Goal: Check status: Check status

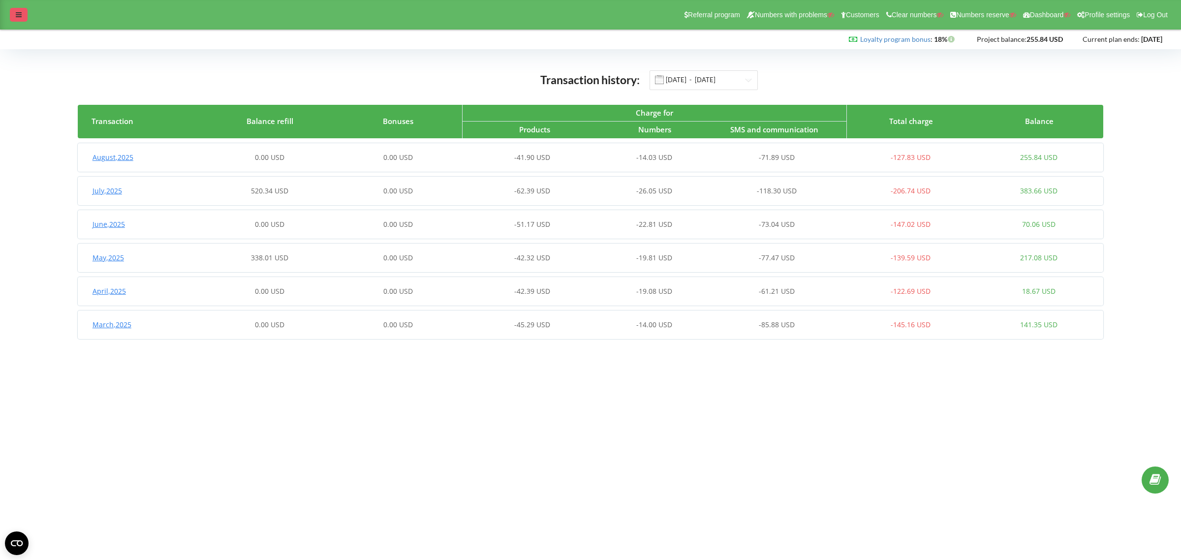
click at [20, 15] on icon at bounding box center [19, 14] width 6 height 7
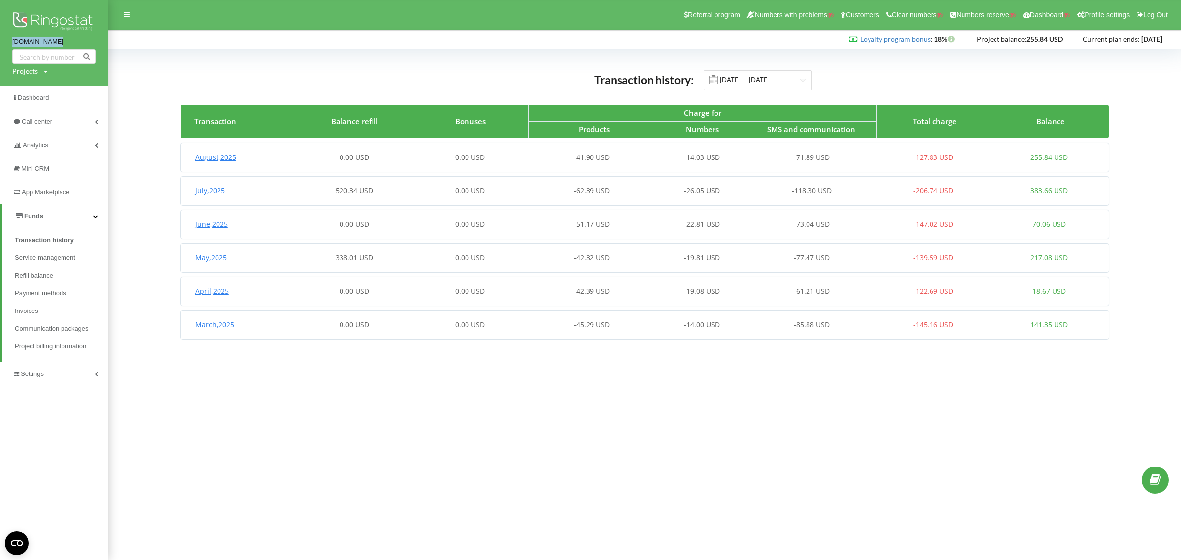
copy link "[DOMAIN_NAME]"
drag, startPoint x: 7, startPoint y: 39, endPoint x: 68, endPoint y: 40, distance: 60.5
click at [68, 40] on div "[DOMAIN_NAME] Projects Search" at bounding box center [54, 43] width 108 height 86
click at [778, 79] on input "[DATE] - [DATE]" at bounding box center [758, 80] width 108 height 20
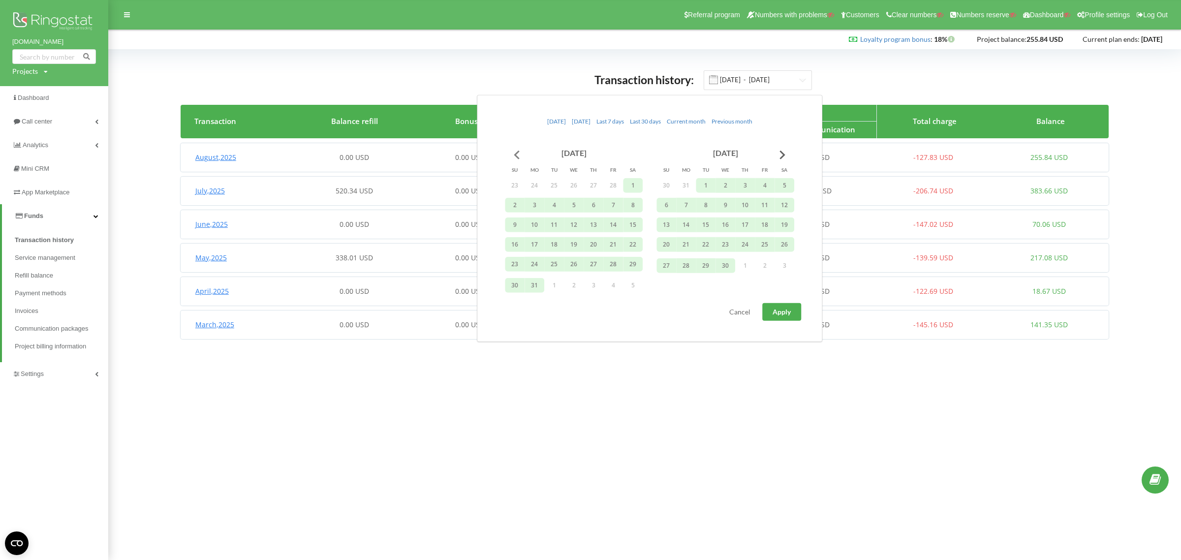
click at [516, 154] on button "Go to previous month" at bounding box center [517, 155] width 20 height 20
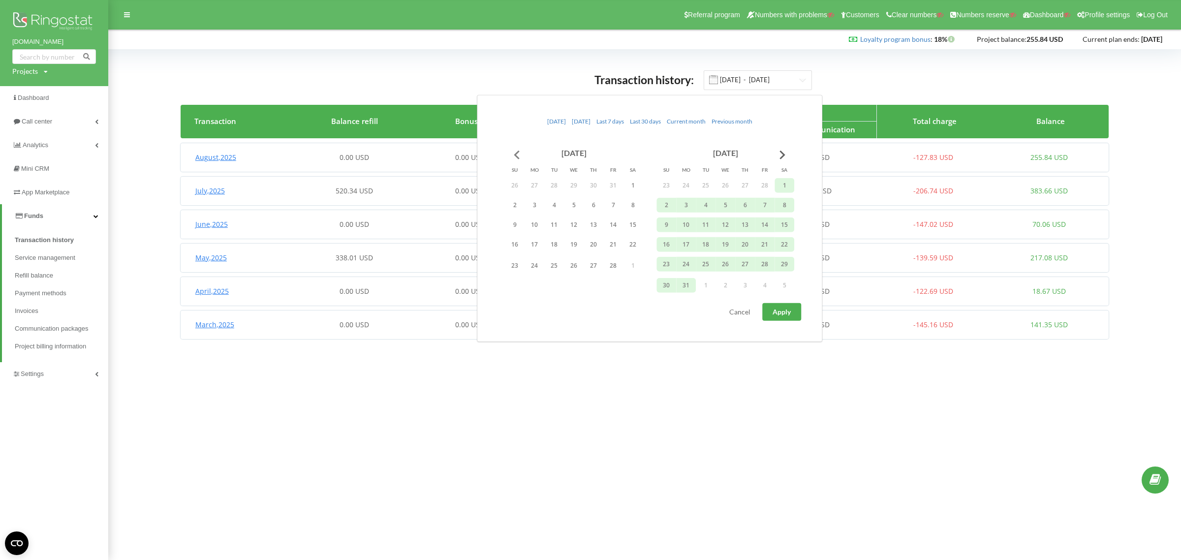
click at [516, 154] on button "Go to previous month" at bounding box center [517, 155] width 20 height 20
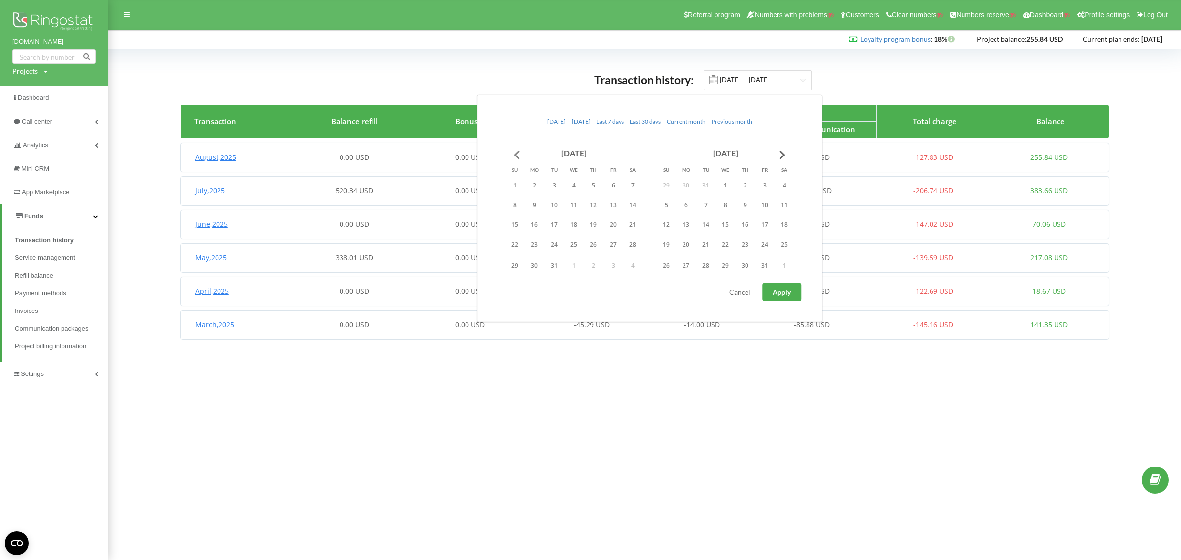
click at [516, 154] on button "Go to previous month" at bounding box center [517, 155] width 20 height 20
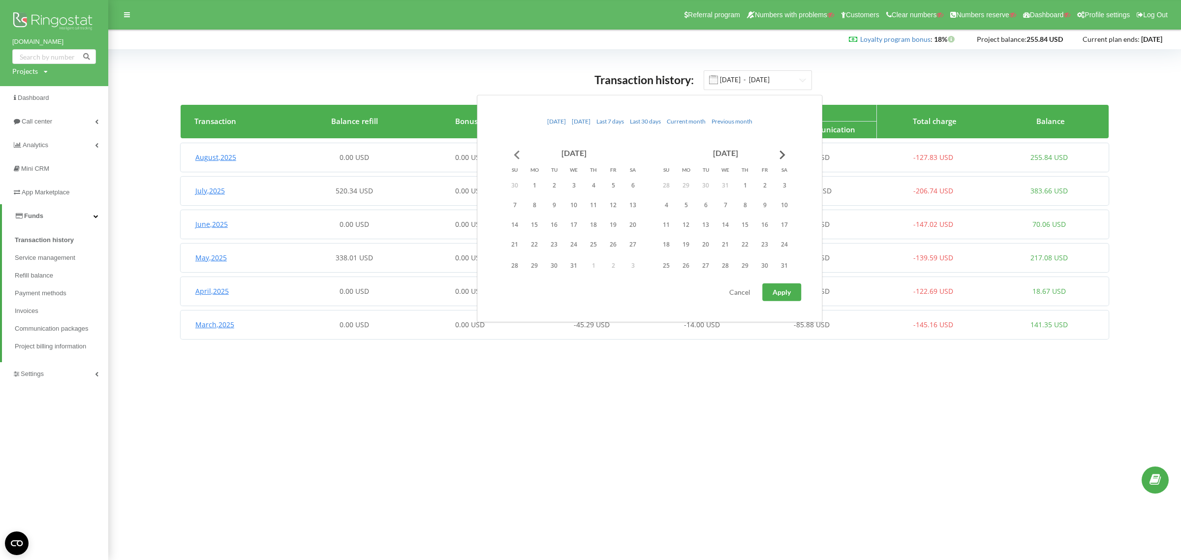
click at [516, 154] on button "Go to previous month" at bounding box center [517, 155] width 20 height 20
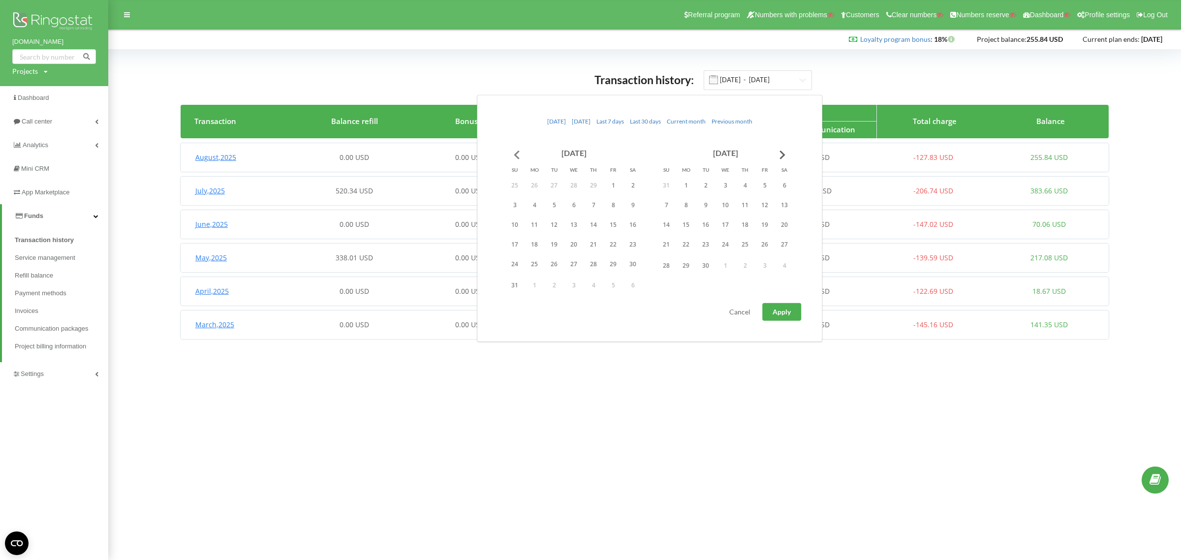
click at [516, 154] on button "Go to previous month" at bounding box center [517, 155] width 20 height 20
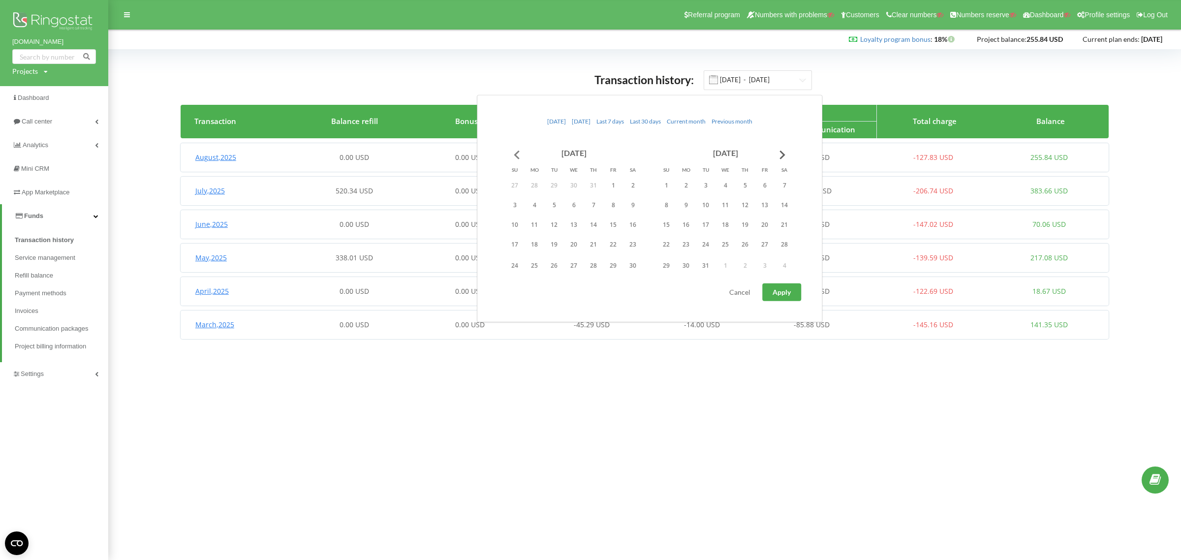
click at [516, 154] on button "Go to previous month" at bounding box center [517, 155] width 20 height 20
click at [529, 185] on button "1" at bounding box center [535, 185] width 20 height 15
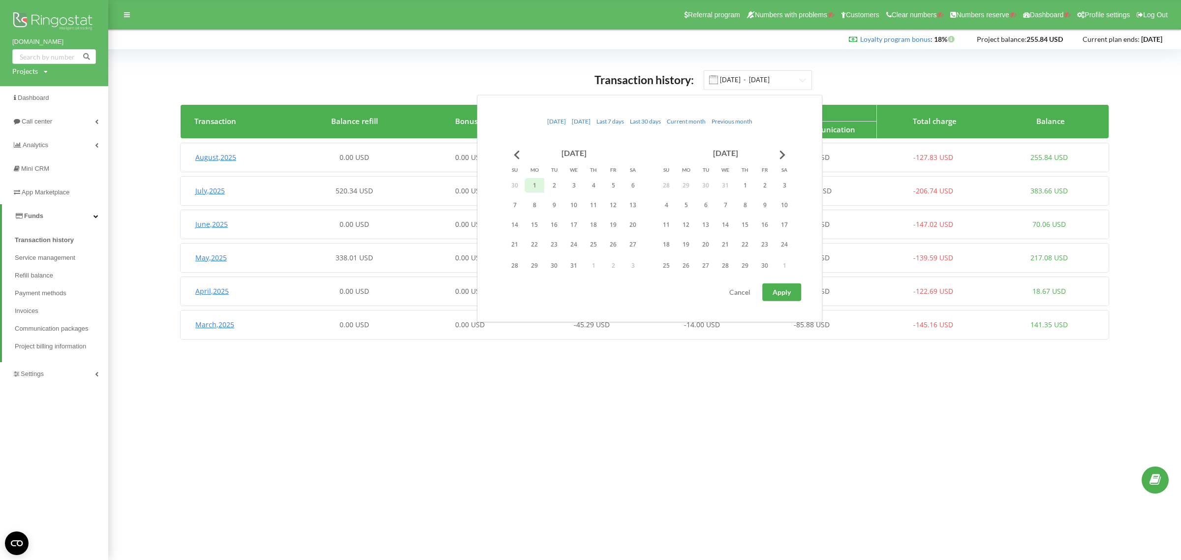
click at [788, 290] on span "Apply" at bounding box center [782, 292] width 18 height 8
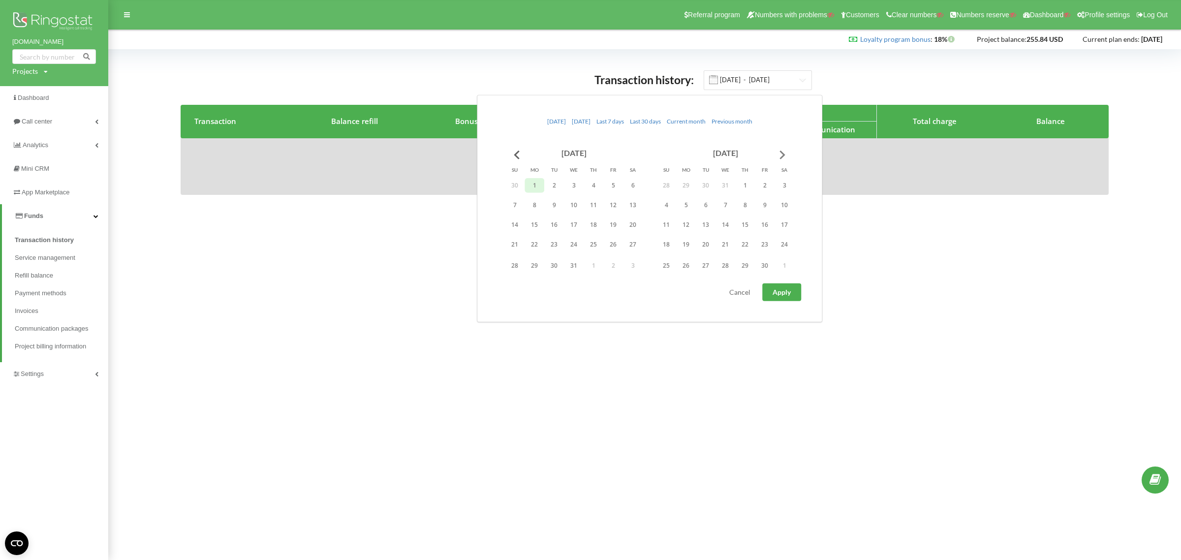
click at [785, 151] on button "Go to next month" at bounding box center [783, 155] width 20 height 20
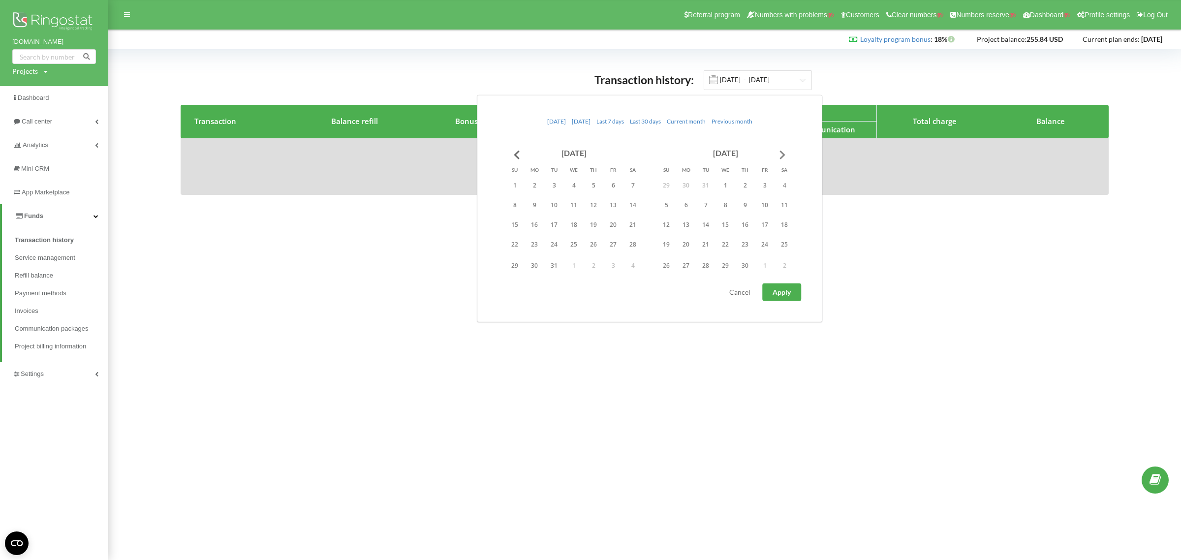
click at [785, 151] on button "Go to next month" at bounding box center [783, 155] width 20 height 20
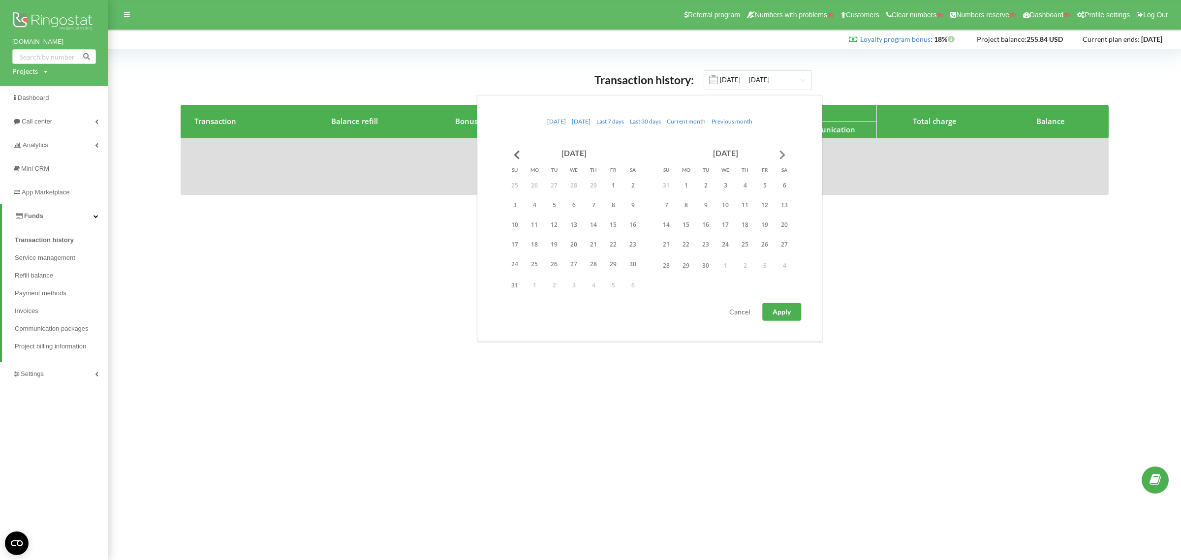
click at [785, 151] on button "Go to next month" at bounding box center [783, 155] width 20 height 20
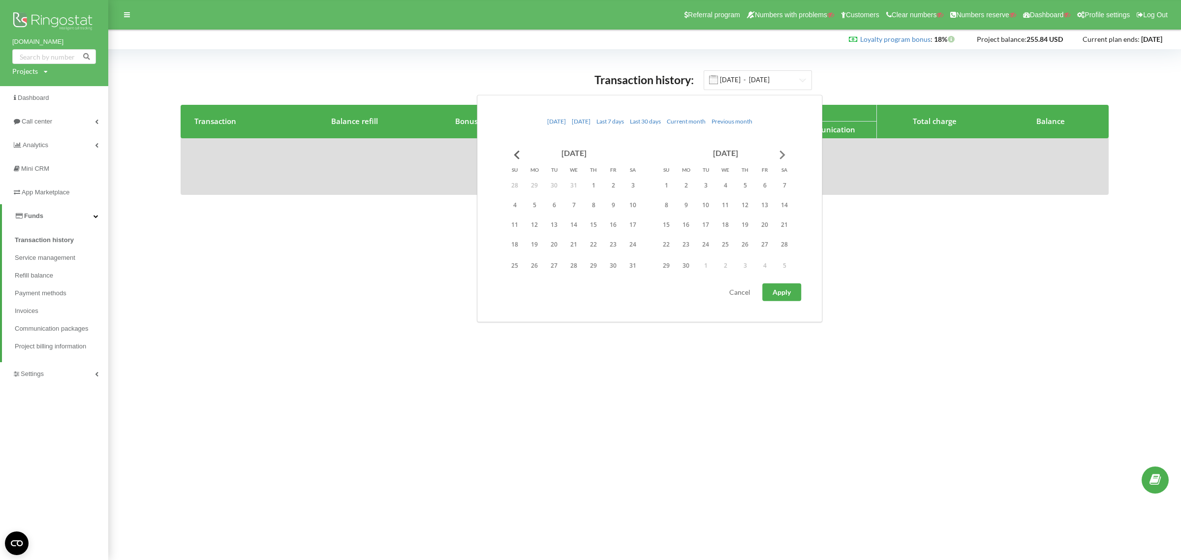
click at [785, 151] on button "Go to next month" at bounding box center [783, 155] width 20 height 20
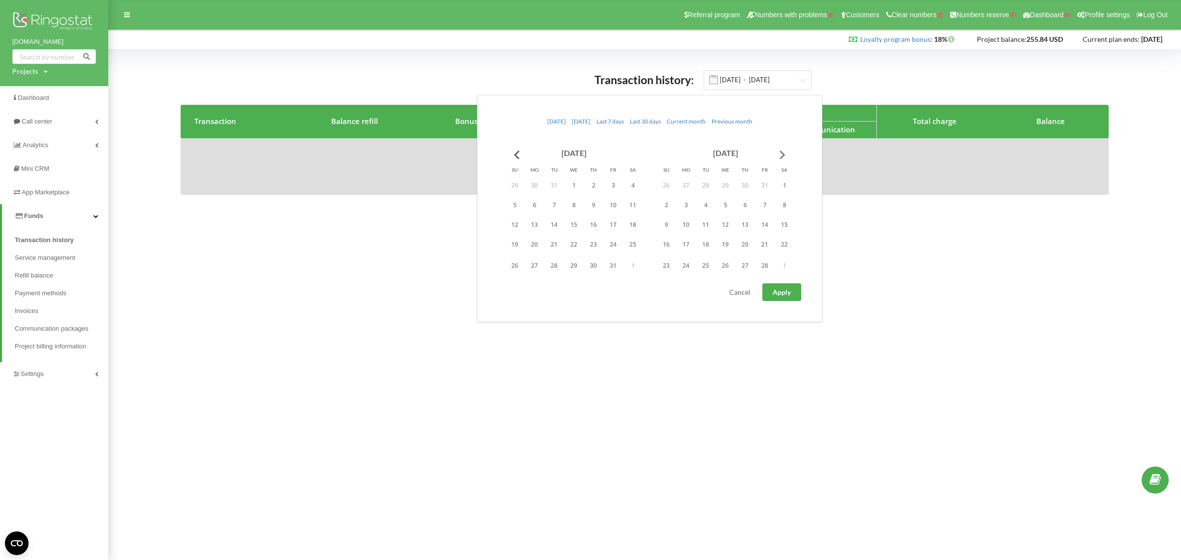
click at [785, 151] on button "Go to next month" at bounding box center [783, 155] width 20 height 20
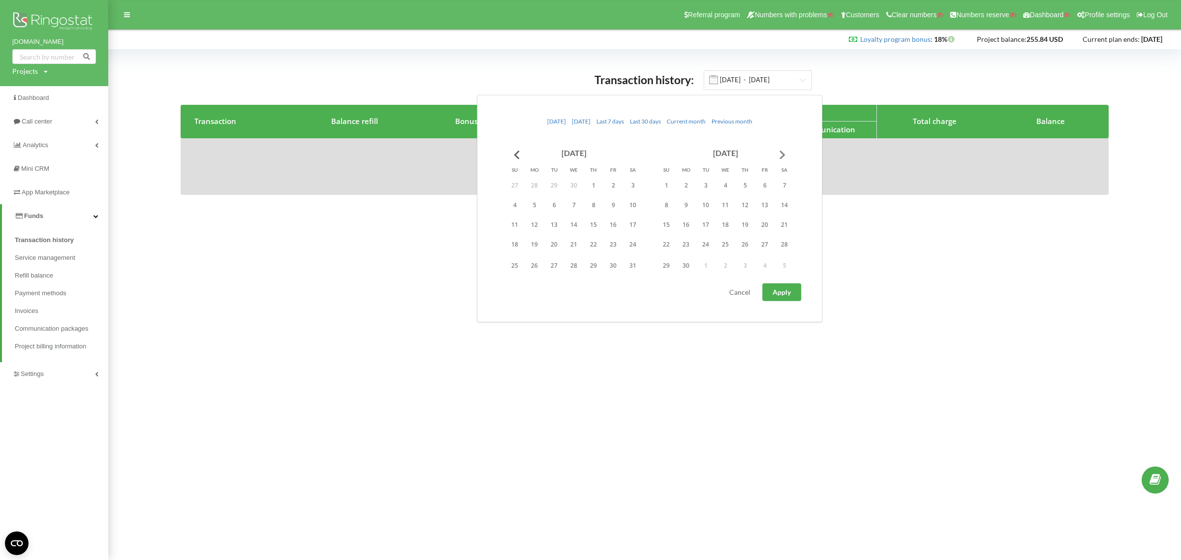
click at [785, 151] on button "Go to next month" at bounding box center [783, 155] width 20 height 20
drag, startPoint x: 769, startPoint y: 262, endPoint x: 786, endPoint y: 281, distance: 26.1
click at [768, 264] on button "31" at bounding box center [765, 265] width 20 height 15
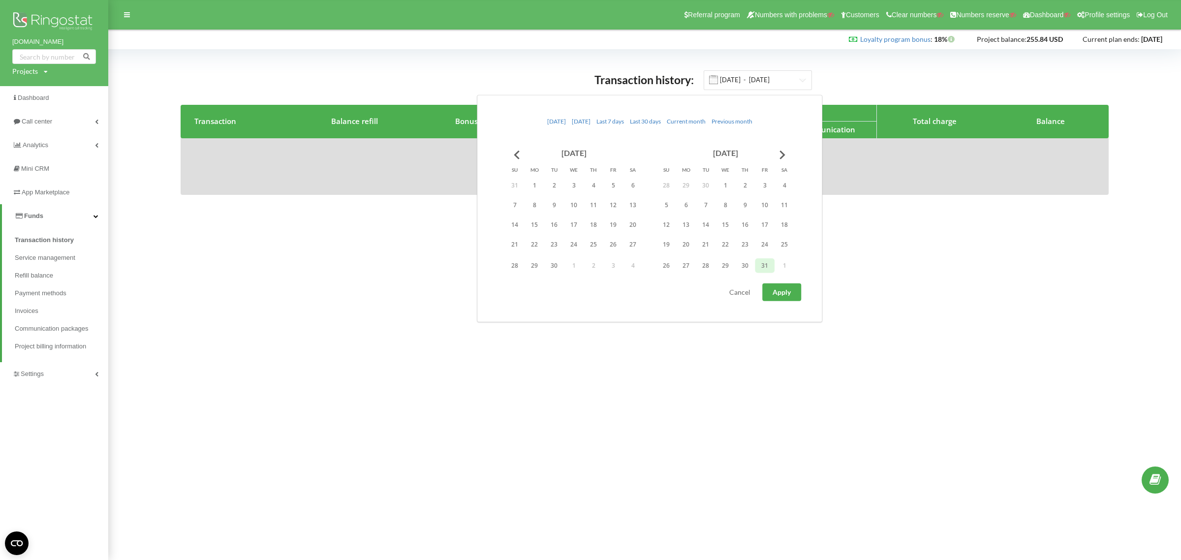
click at [788, 290] on span "Apply" at bounding box center [782, 292] width 18 height 8
click at [515, 153] on button "Go to previous month" at bounding box center [517, 155] width 20 height 20
click at [516, 153] on button "Go to previous month" at bounding box center [517, 155] width 20 height 20
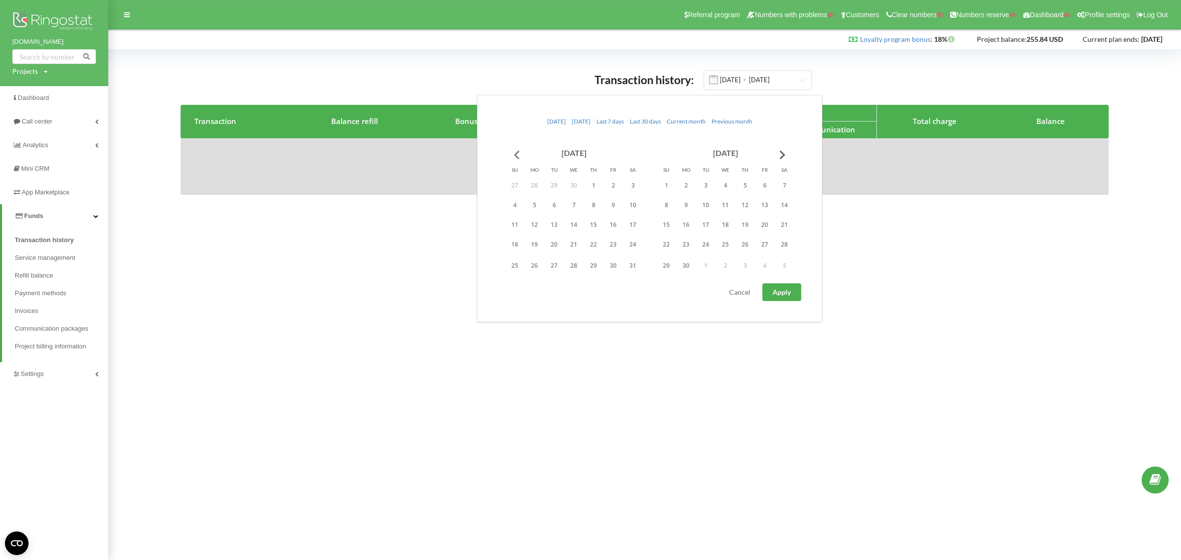
click at [517, 153] on button "Go to previous month" at bounding box center [517, 155] width 20 height 20
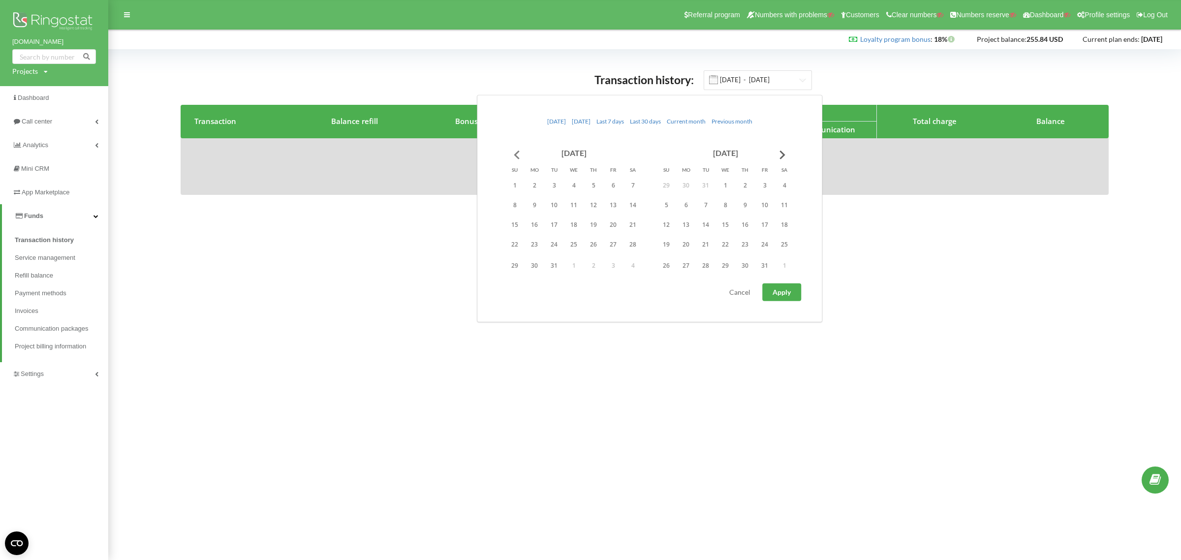
click at [517, 153] on button "Go to previous month" at bounding box center [517, 155] width 20 height 20
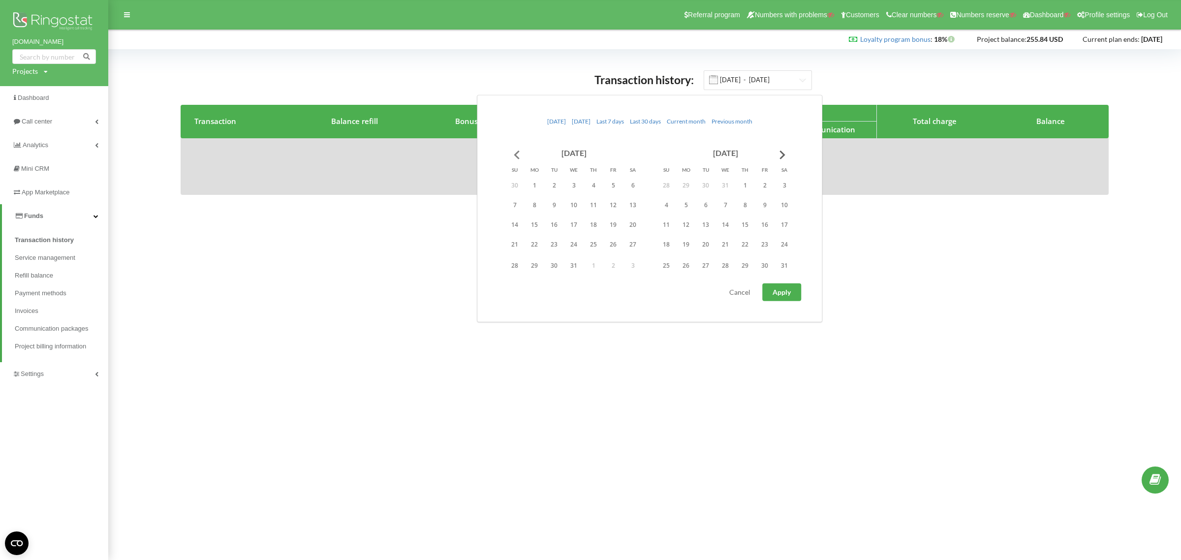
click at [517, 153] on button "Go to previous month" at bounding box center [517, 155] width 20 height 20
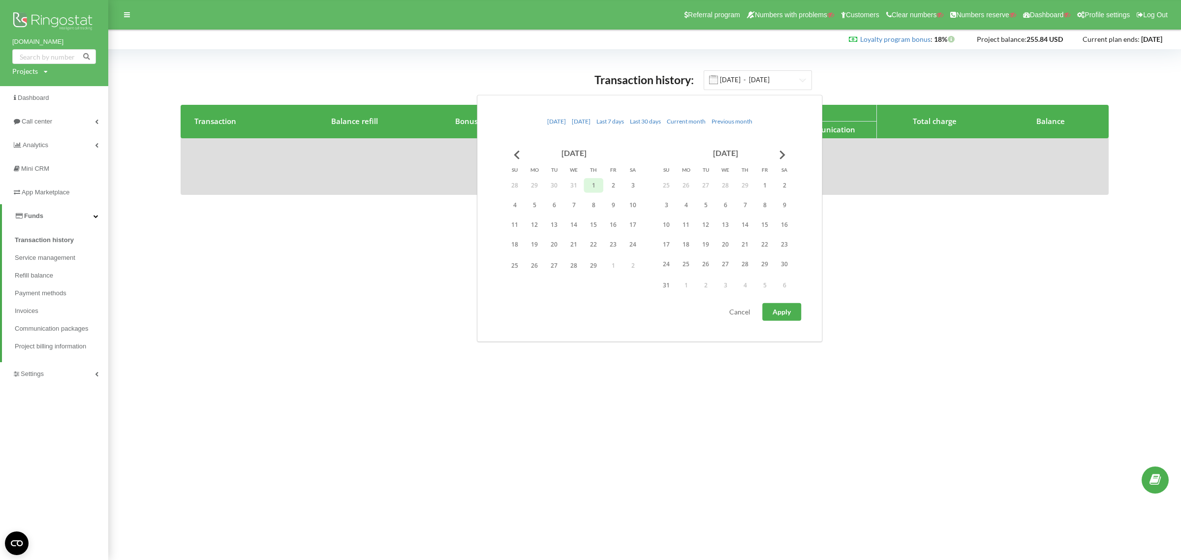
drag, startPoint x: 589, startPoint y: 185, endPoint x: 597, endPoint y: 184, distance: 7.9
click at [589, 184] on button "1" at bounding box center [594, 185] width 20 height 15
click at [779, 149] on button "Go to next month" at bounding box center [783, 155] width 20 height 20
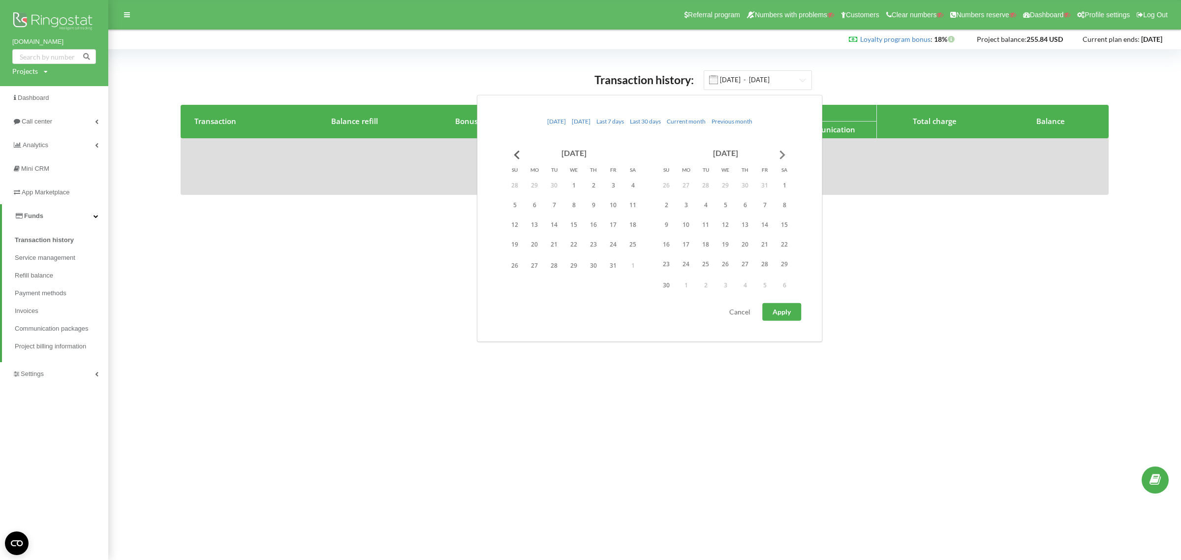
click at [779, 149] on button "Go to next month" at bounding box center [783, 155] width 20 height 20
click at [780, 149] on button "Go to next month" at bounding box center [783, 155] width 20 height 20
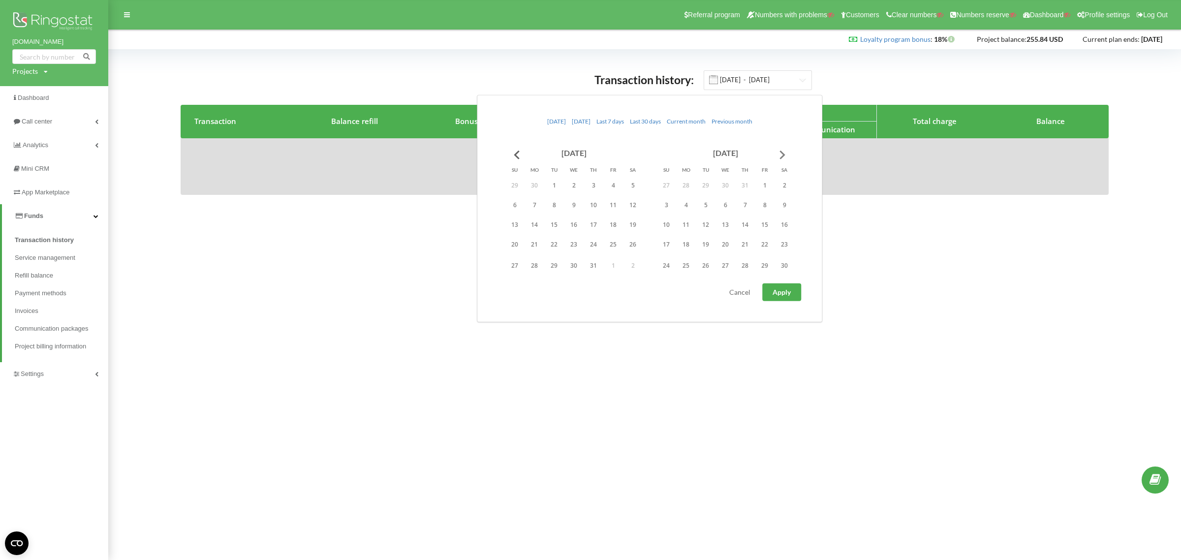
click at [780, 149] on button "Go to next month" at bounding box center [783, 155] width 20 height 20
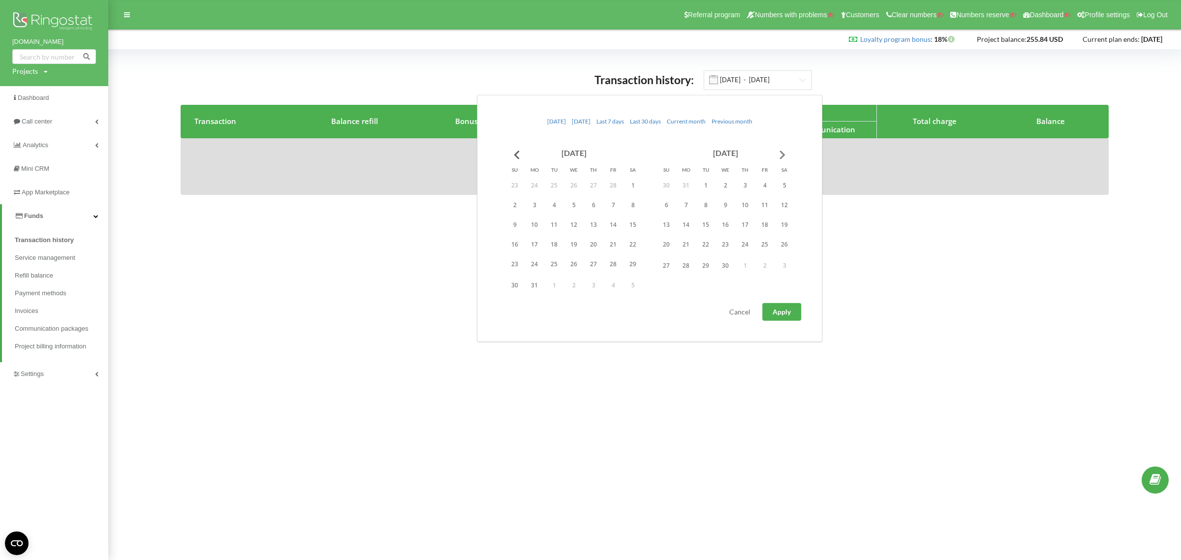
click at [780, 149] on button "Go to next month" at bounding box center [783, 155] width 20 height 20
click at [782, 151] on button "Go to next month" at bounding box center [783, 155] width 20 height 20
click at [666, 284] on button "31" at bounding box center [666, 285] width 20 height 15
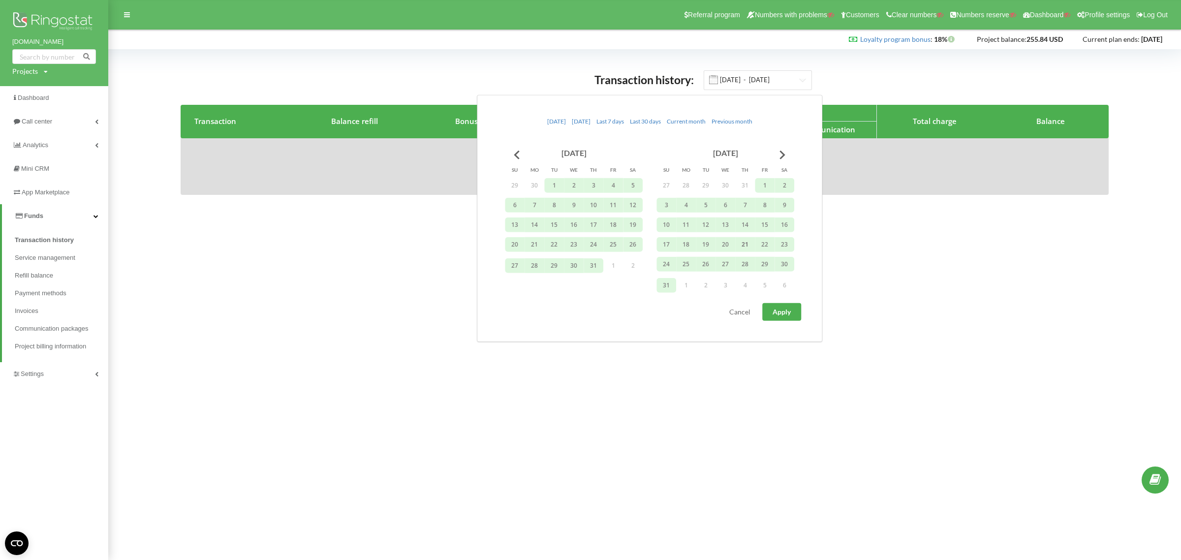
click at [767, 313] on button "Apply" at bounding box center [781, 312] width 39 height 18
type input "[DATE] - [DATE]"
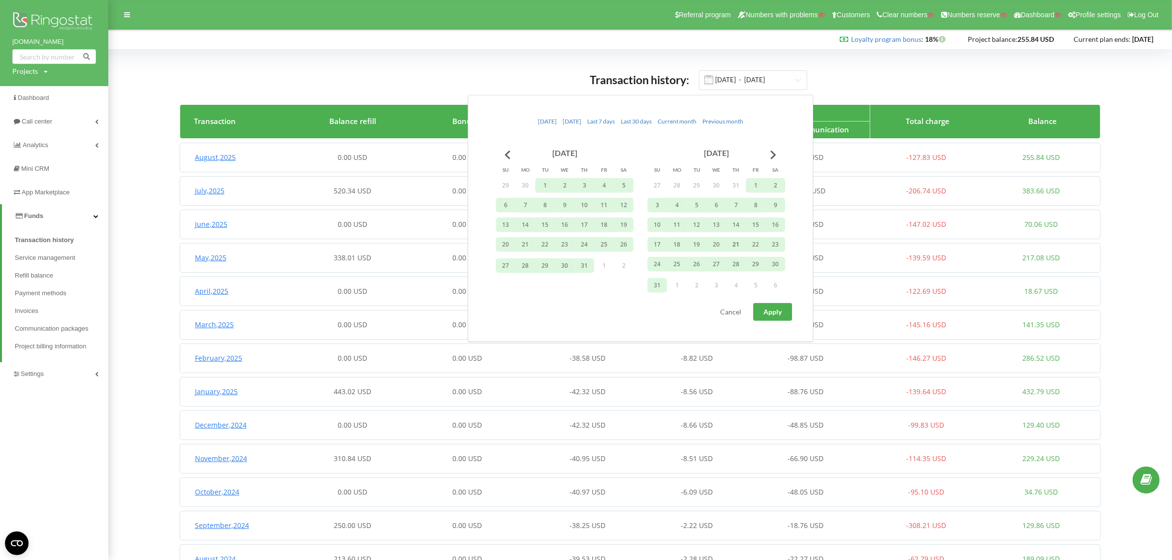
click at [441, 67] on div "Transaction history: [DATE] - [DATE] Transaction Balance refill Bonuses Charge …" at bounding box center [640, 374] width 1043 height 629
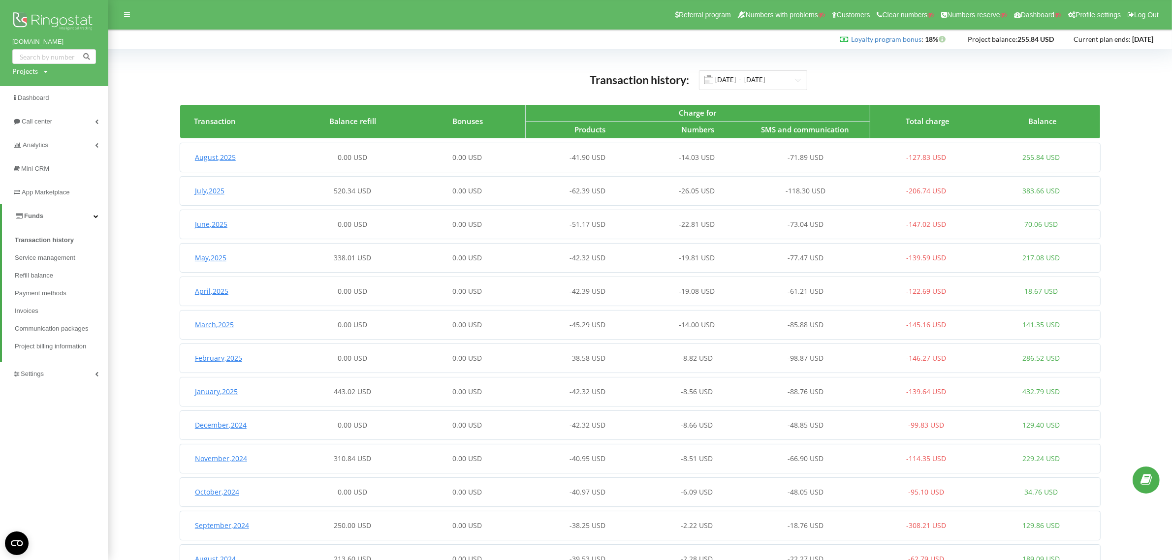
scroll to position [139, 0]
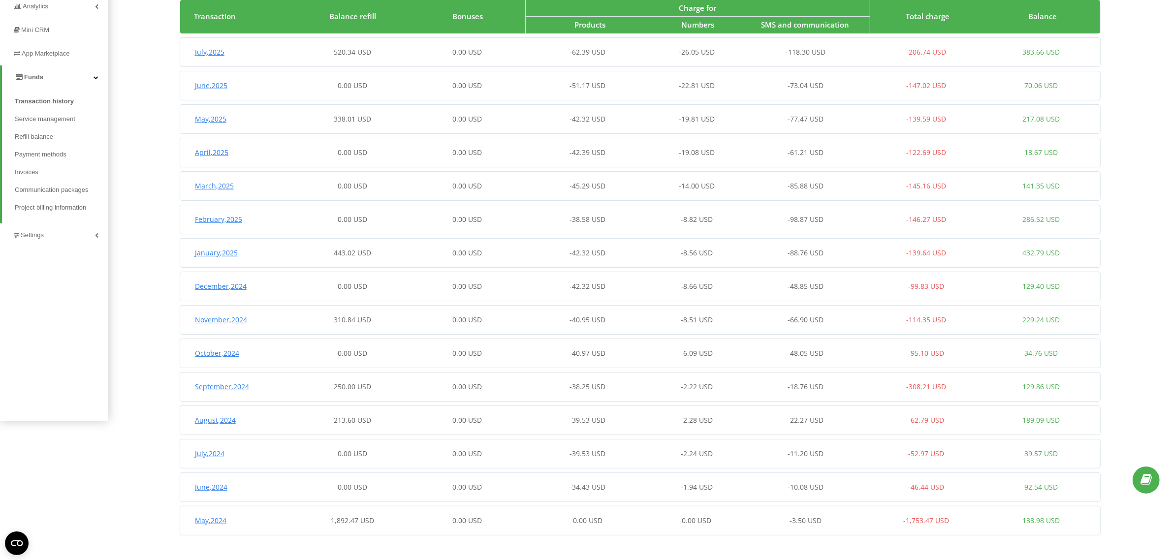
click at [397, 512] on div "[DATE] 1,892.47 USD 0.00 USD 0.00 USD 0.00 USD -3.50 USD -1,753.47 USD 138.98 U…" at bounding box center [639, 521] width 918 height 24
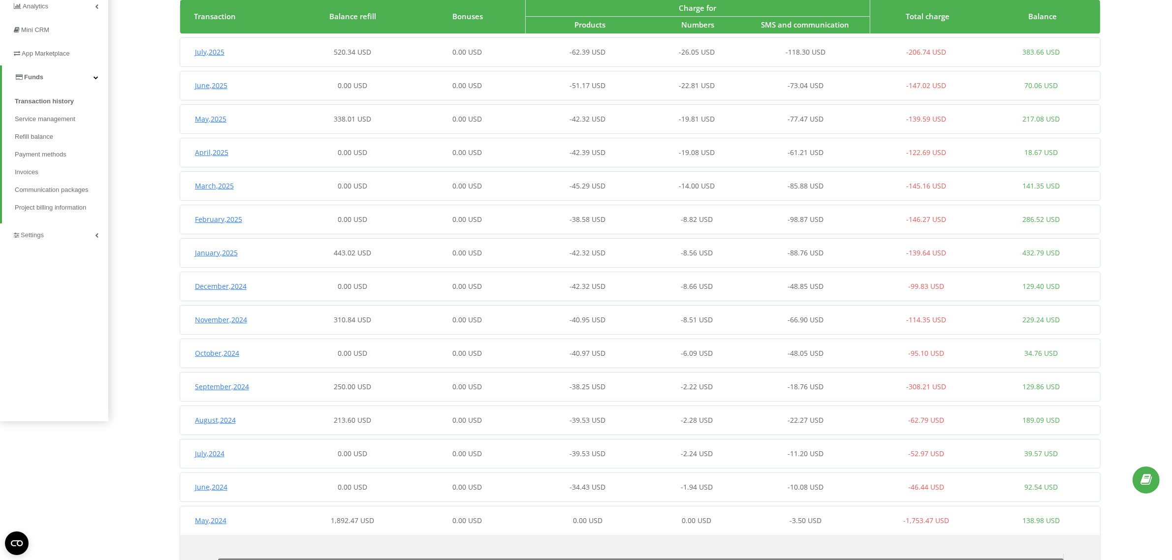
scroll to position [471, 0]
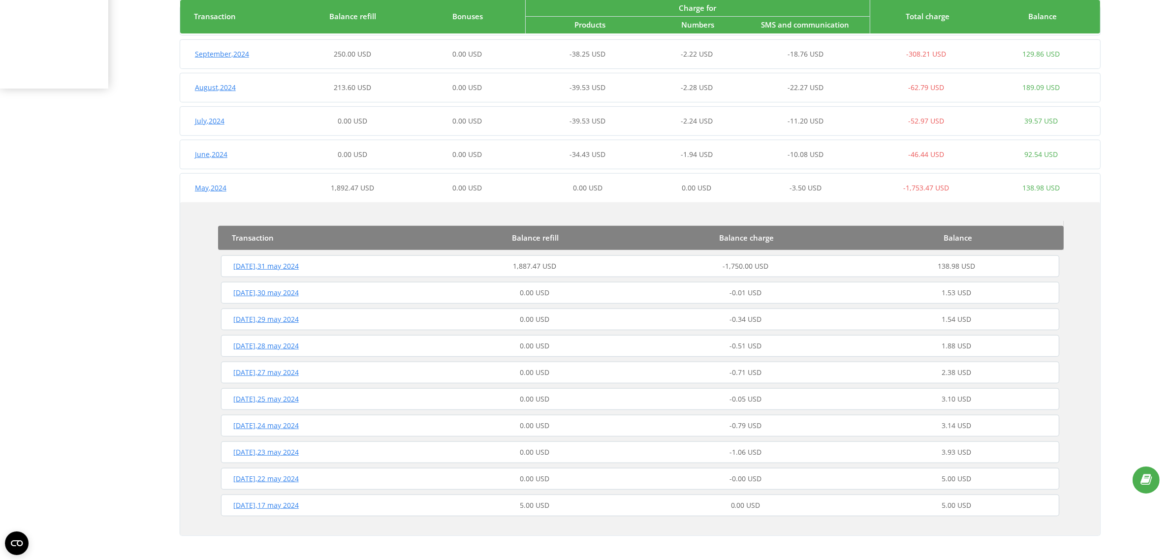
click at [459, 267] on div "1,887.47 USD" at bounding box center [534, 266] width 211 height 10
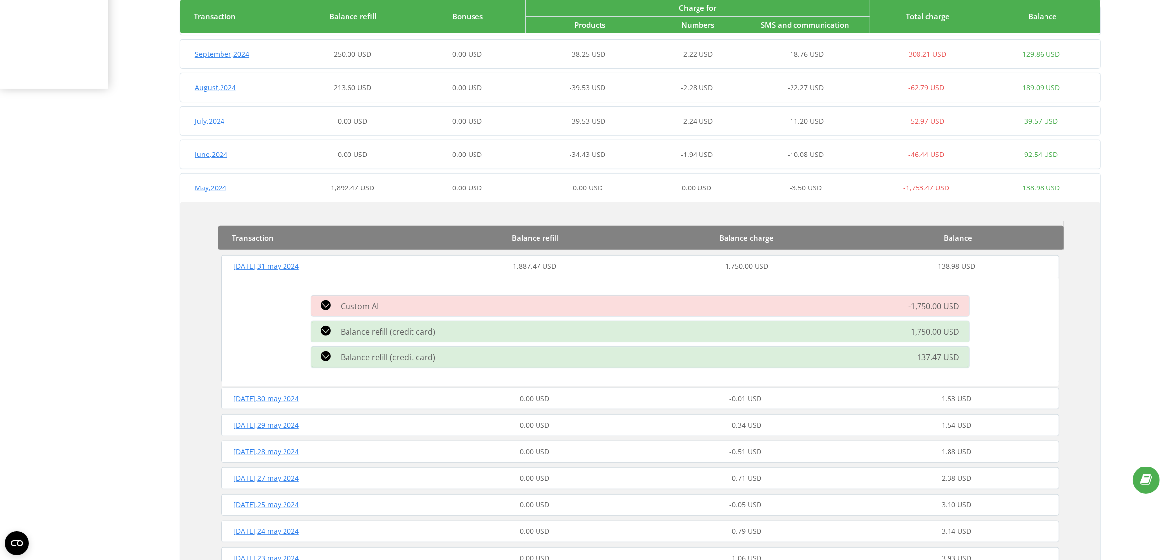
click at [404, 181] on div "[DATE] 1,892.47 USD 0.00 USD 0.00 USD 0.00 USD -3.50 USD -1,753.47 USD 138.98 U…" at bounding box center [639, 188] width 918 height 24
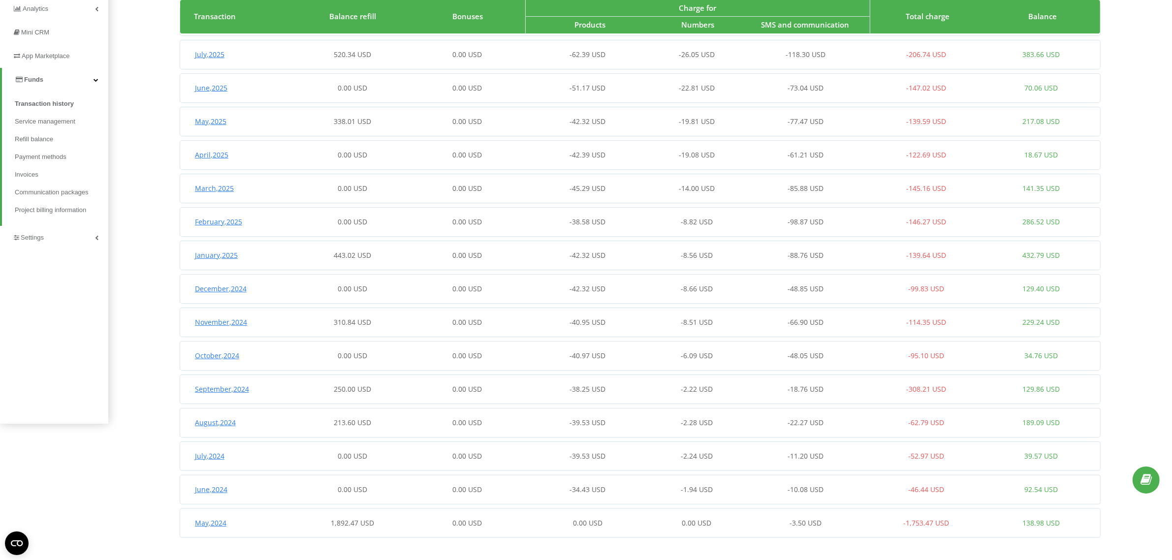
scroll to position [139, 0]
click at [429, 525] on div "[DATE] 1,892.47 USD 0.00 USD 0.00 USD 0.00 USD -3.50 USD -1,753.47 USD 138.98 U…" at bounding box center [639, 521] width 918 height 24
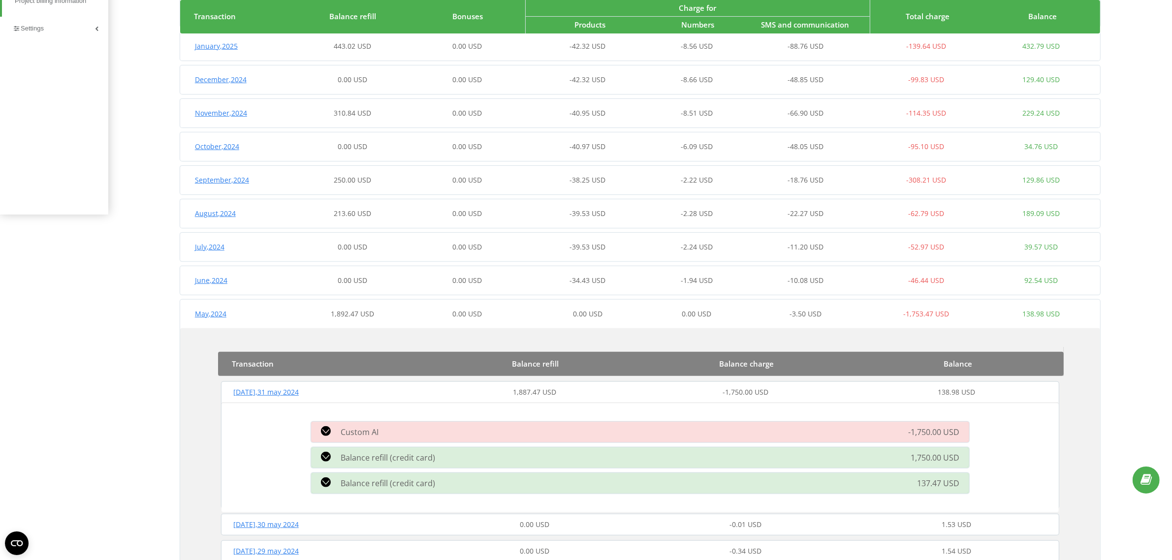
scroll to position [323, 0]
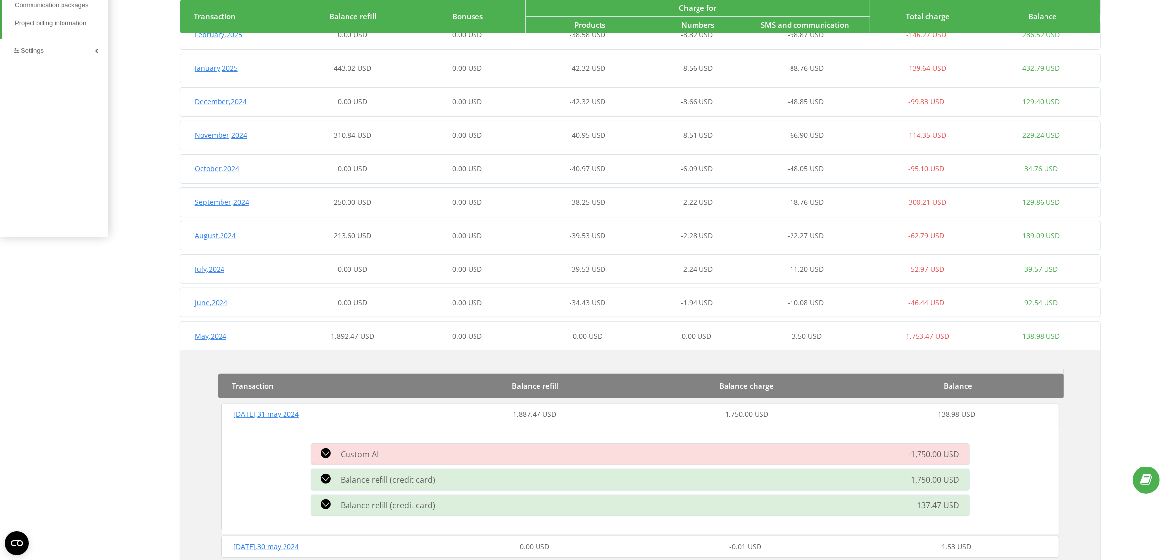
click at [534, 198] on div "-38.25 USD" at bounding box center [582, 202] width 115 height 10
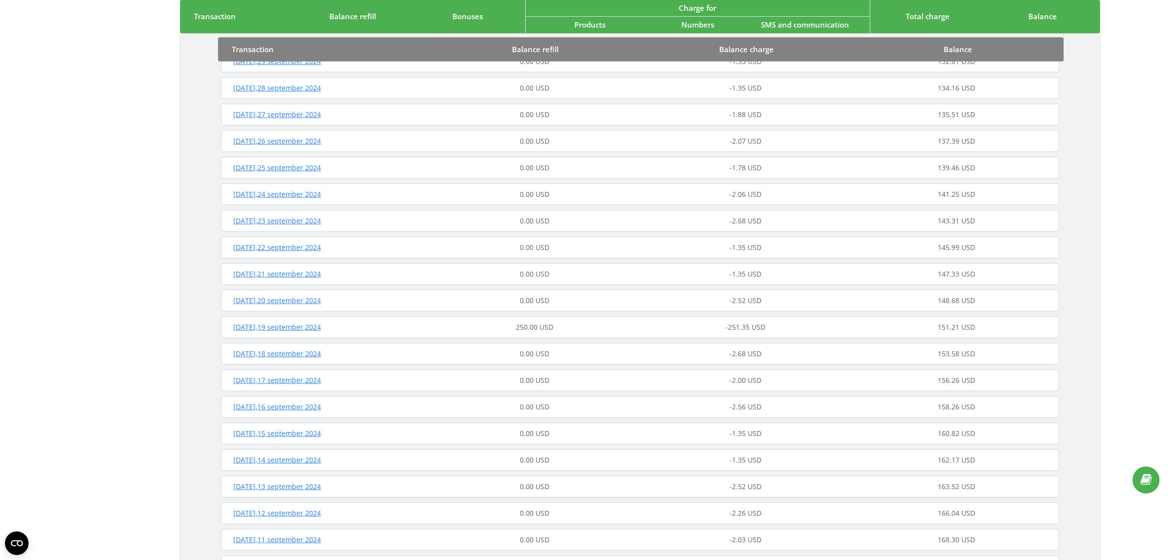
scroll to position [569, 0]
click at [588, 323] on div "250.00 USD" at bounding box center [534, 327] width 211 height 10
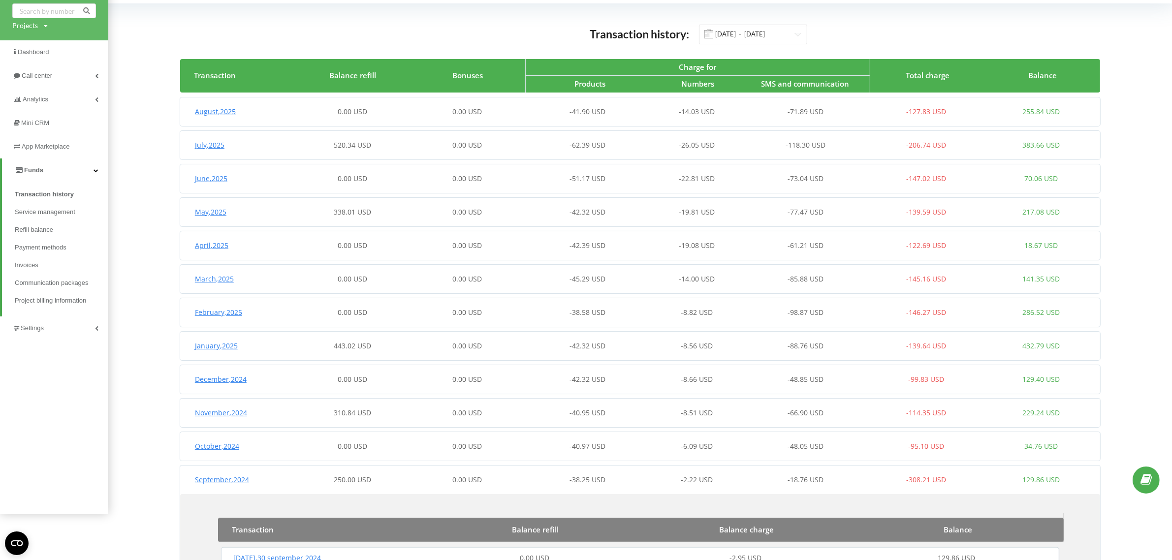
scroll to position [0, 0]
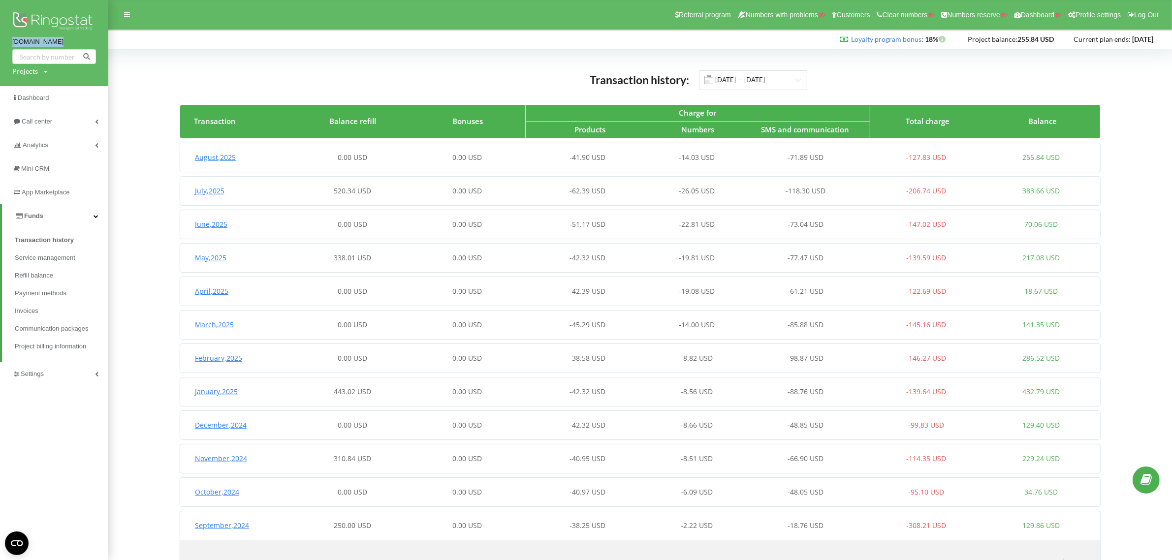
copy link "[DOMAIN_NAME]"
drag, startPoint x: 8, startPoint y: 41, endPoint x: 68, endPoint y: 46, distance: 59.7
click at [68, 46] on div "[DOMAIN_NAME] Projects Search" at bounding box center [54, 43] width 108 height 86
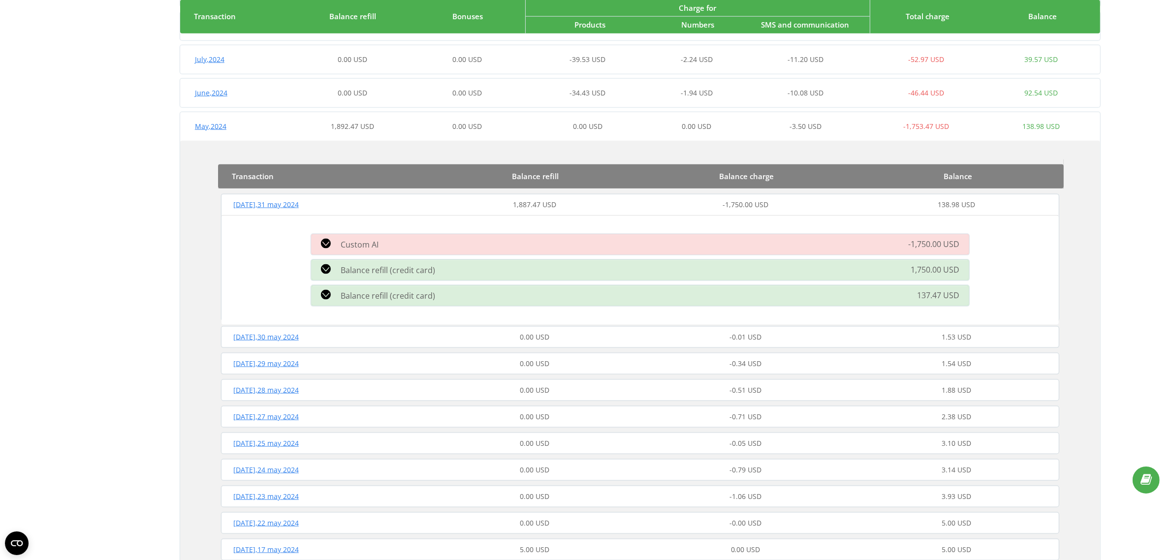
scroll to position [1566, 0]
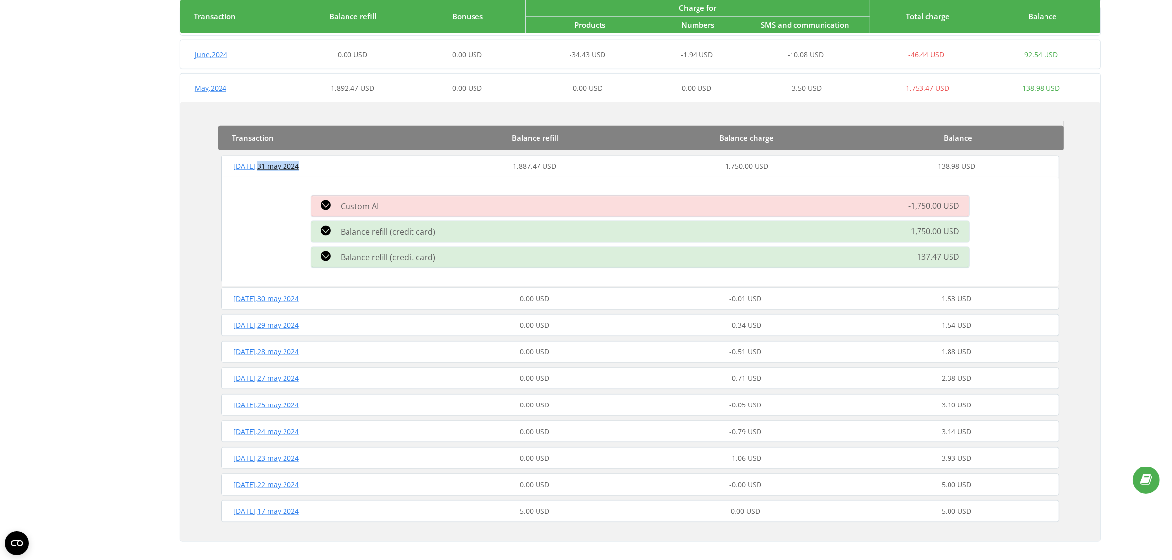
copy span "[DATE]"
drag, startPoint x: 320, startPoint y: 161, endPoint x: 255, endPoint y: 165, distance: 65.1
click at [255, 165] on div "[DATE]" at bounding box center [323, 166] width 211 height 10
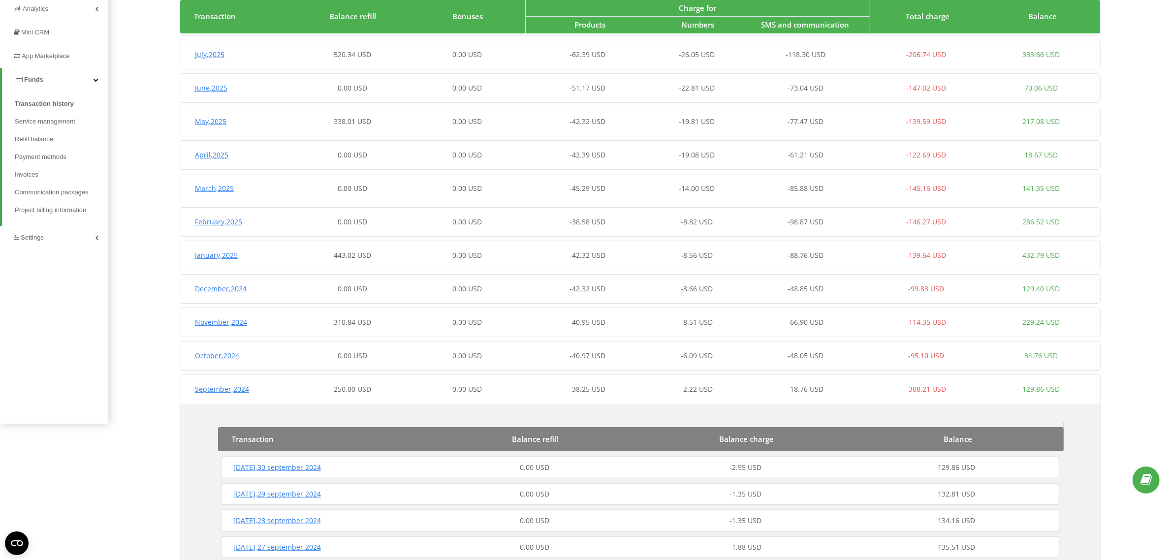
scroll to position [0, 0]
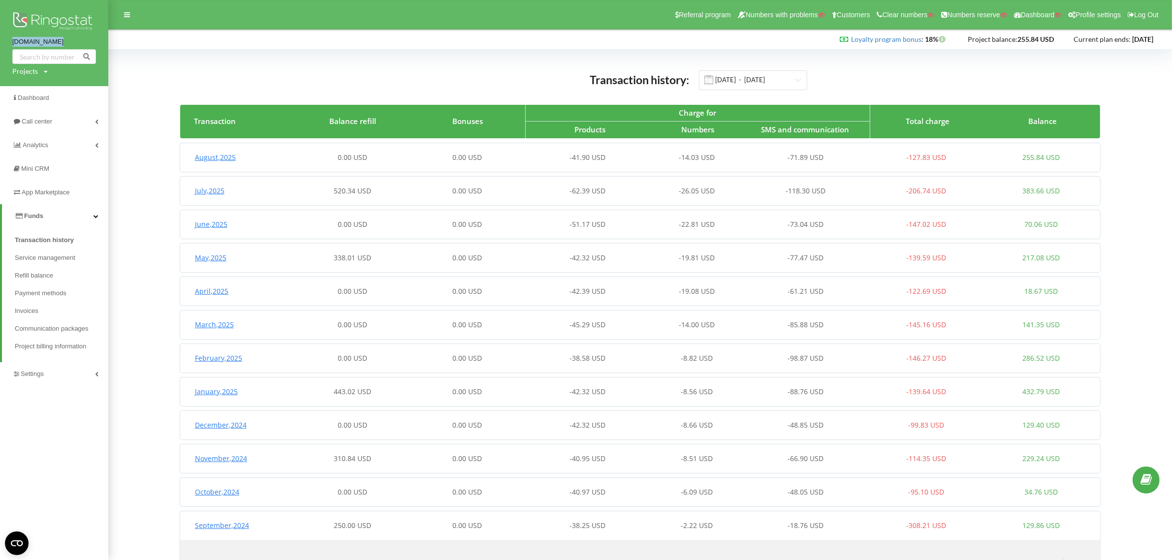
drag, startPoint x: 7, startPoint y: 42, endPoint x: 66, endPoint y: 40, distance: 59.1
click at [66, 40] on div "[DOMAIN_NAME] Projects Search" at bounding box center [54, 43] width 108 height 86
copy link "[DOMAIN_NAME]"
click at [25, 71] on div "Projects" at bounding box center [25, 71] width 26 height 10
click at [37, 92] on input "text" at bounding box center [42, 92] width 49 height 14
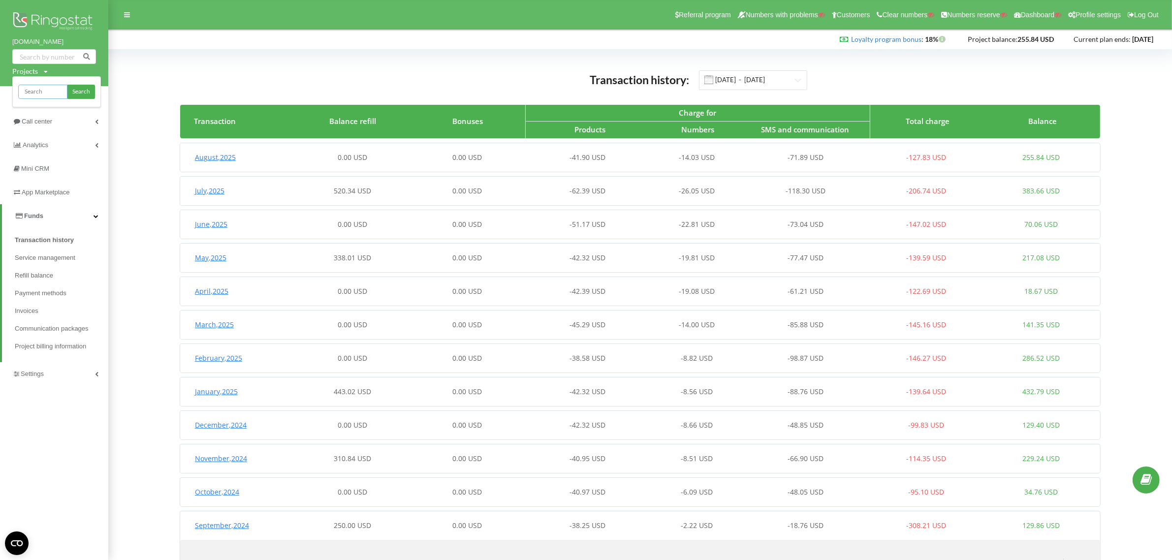
type input "[DOMAIN_NAME]"
click at [82, 90] on span "Search" at bounding box center [81, 92] width 18 height 9
